Goal: Task Accomplishment & Management: Complete application form

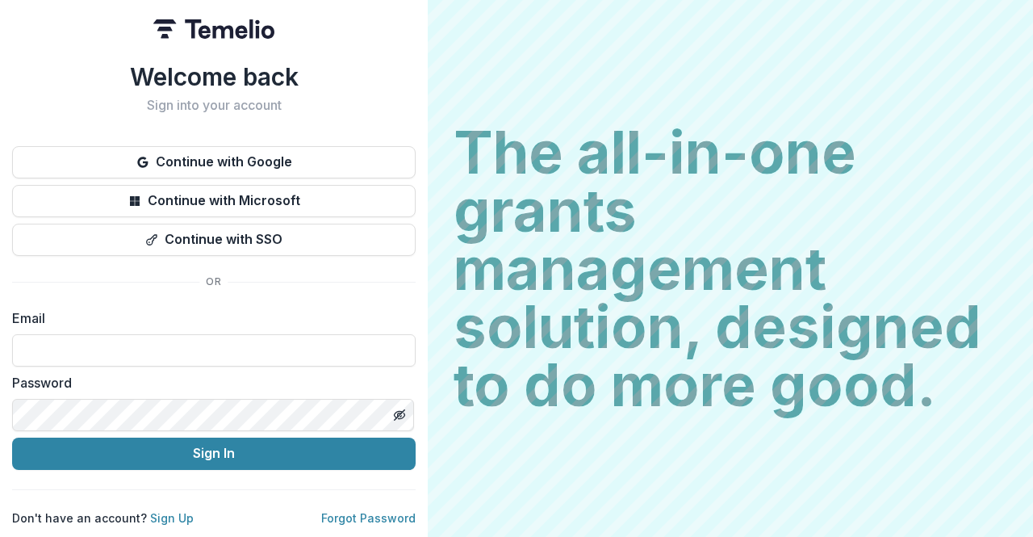
click at [276, 178] on div "Continue with Google Continue with Microsoft Continue with SSO" at bounding box center [214, 201] width 404 height 110
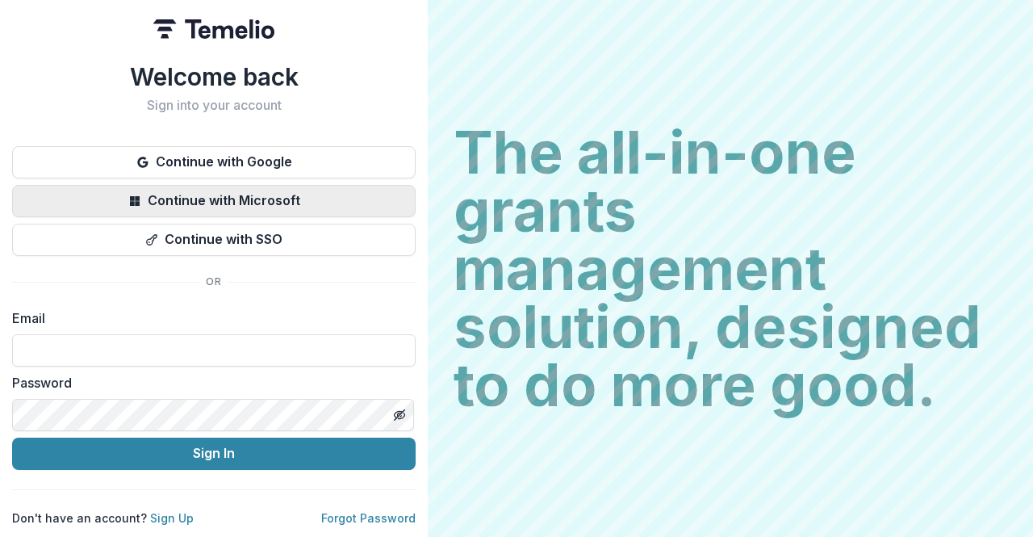
click at [274, 193] on button "Continue with Microsoft" at bounding box center [214, 201] width 404 height 32
click at [231, 199] on button "Continue with Microsoft" at bounding box center [214, 201] width 404 height 32
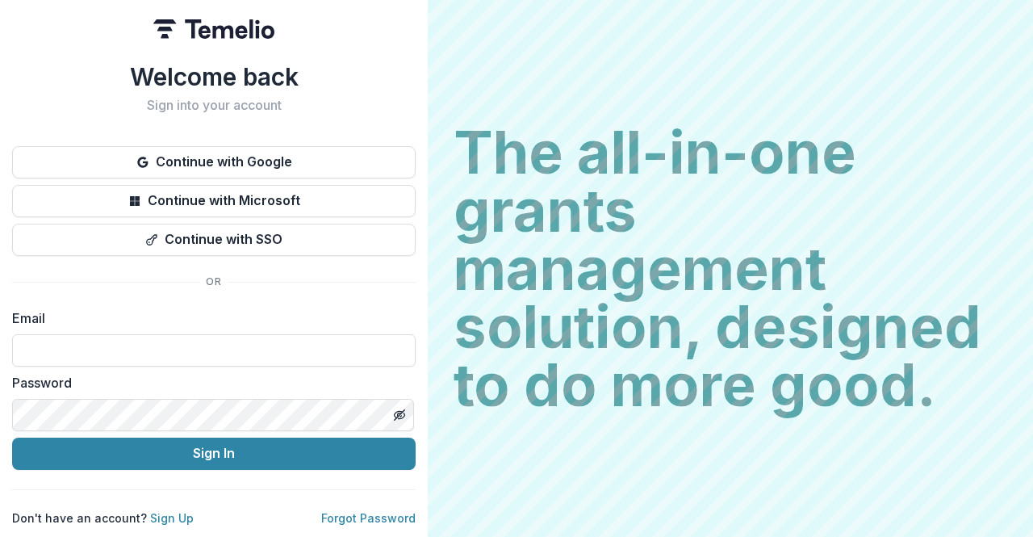
click at [221, 325] on div "Email" at bounding box center [214, 337] width 404 height 58
click at [228, 345] on input at bounding box center [214, 350] width 404 height 32
type input "**********"
click at [12, 437] on button "Sign In" at bounding box center [214, 453] width 404 height 32
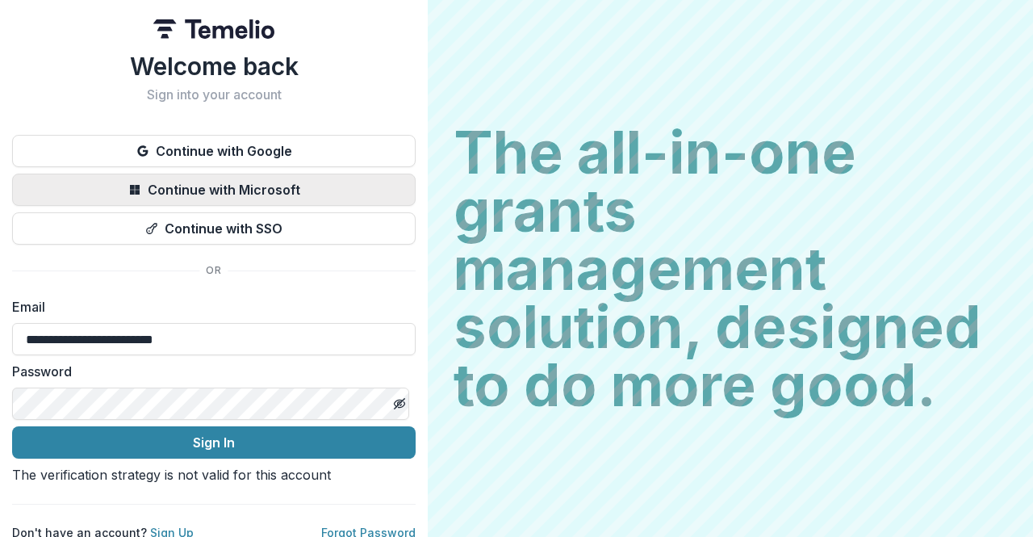
click at [195, 183] on button "Continue with Microsoft" at bounding box center [214, 190] width 404 height 32
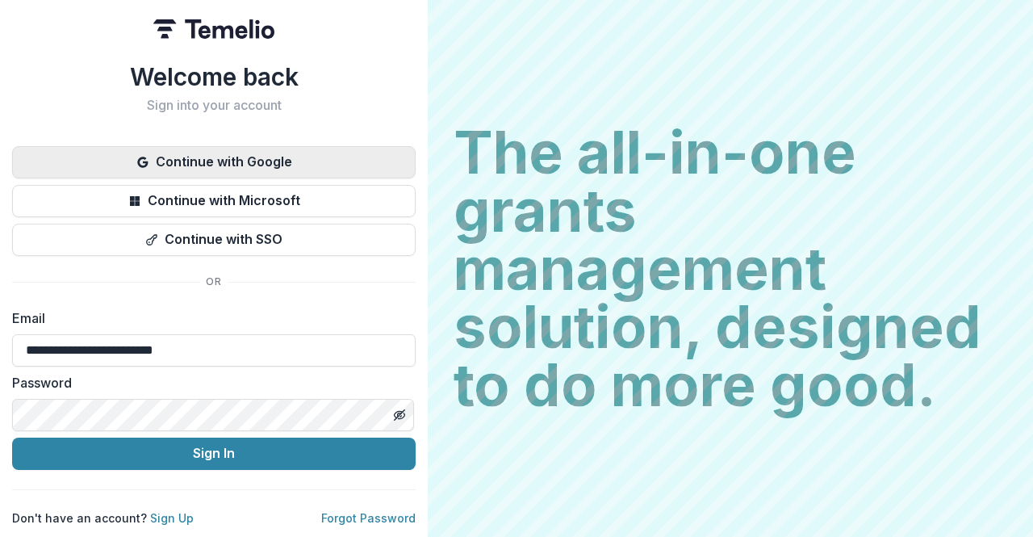
click at [173, 167] on button "Continue with Google" at bounding box center [214, 162] width 404 height 32
